Goal: Check status: Check status

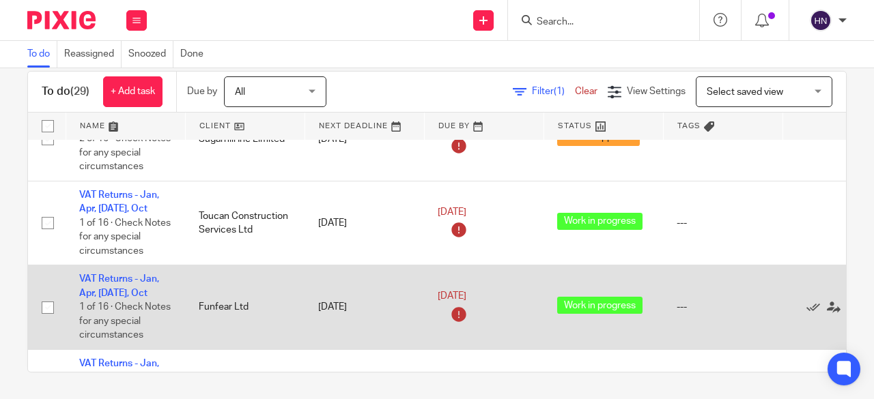
scroll to position [1444, 0]
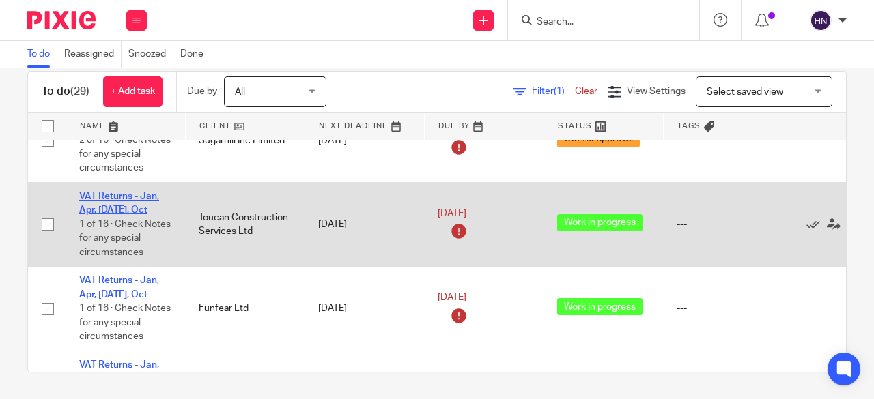
click at [100, 193] on link "VAT Returns - Jan, Apr, [DATE], Oct" at bounding box center [119, 203] width 80 height 23
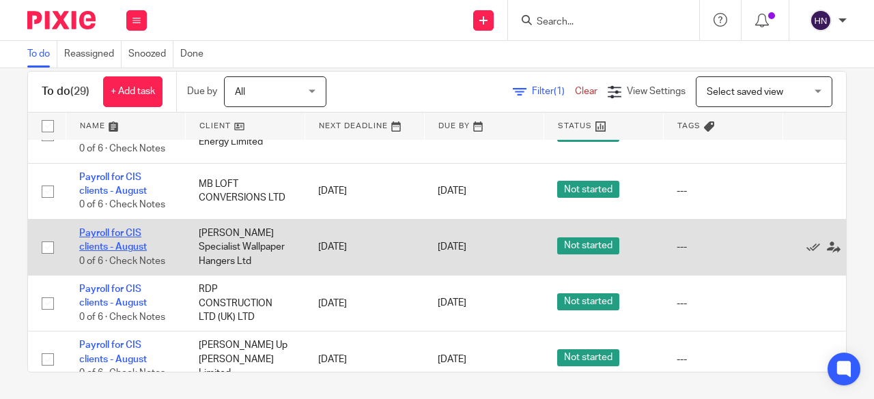
scroll to position [0, 0]
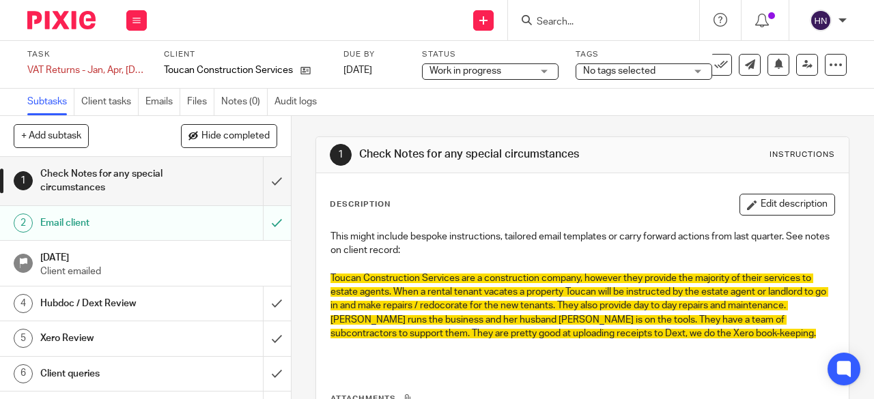
click at [653, 72] on span "No tags selected" at bounding box center [619, 71] width 72 height 10
click at [520, 69] on span "Work in progress" at bounding box center [480, 71] width 102 height 14
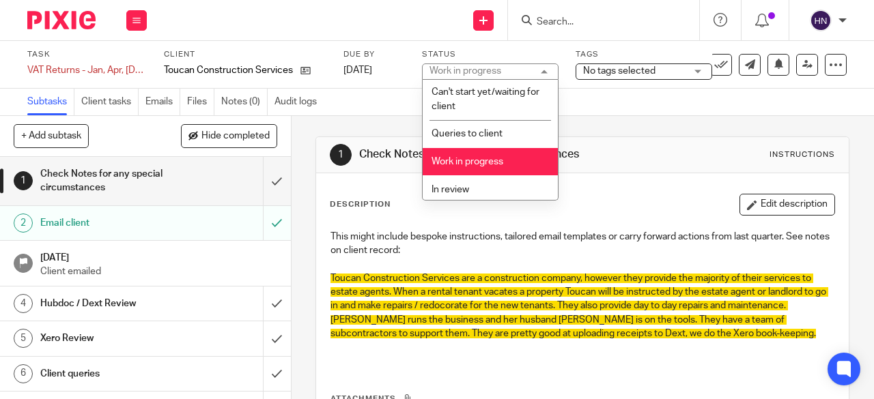
scroll to position [85, 0]
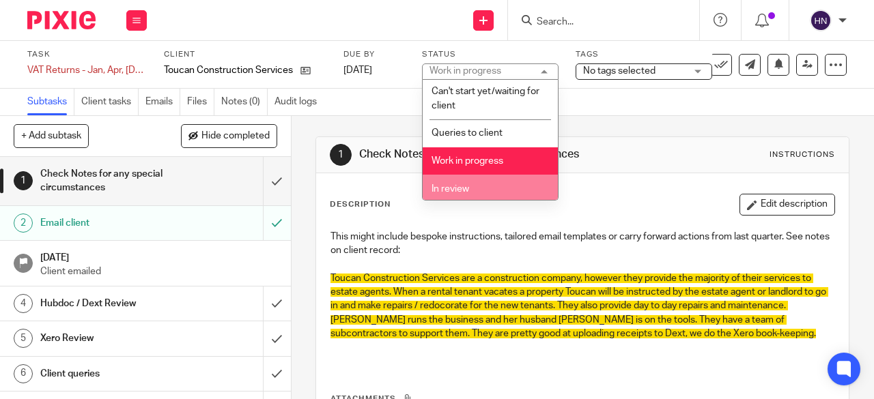
click at [497, 175] on li "In review" at bounding box center [490, 189] width 135 height 28
